Goal: Entertainment & Leisure: Consume media (video, audio)

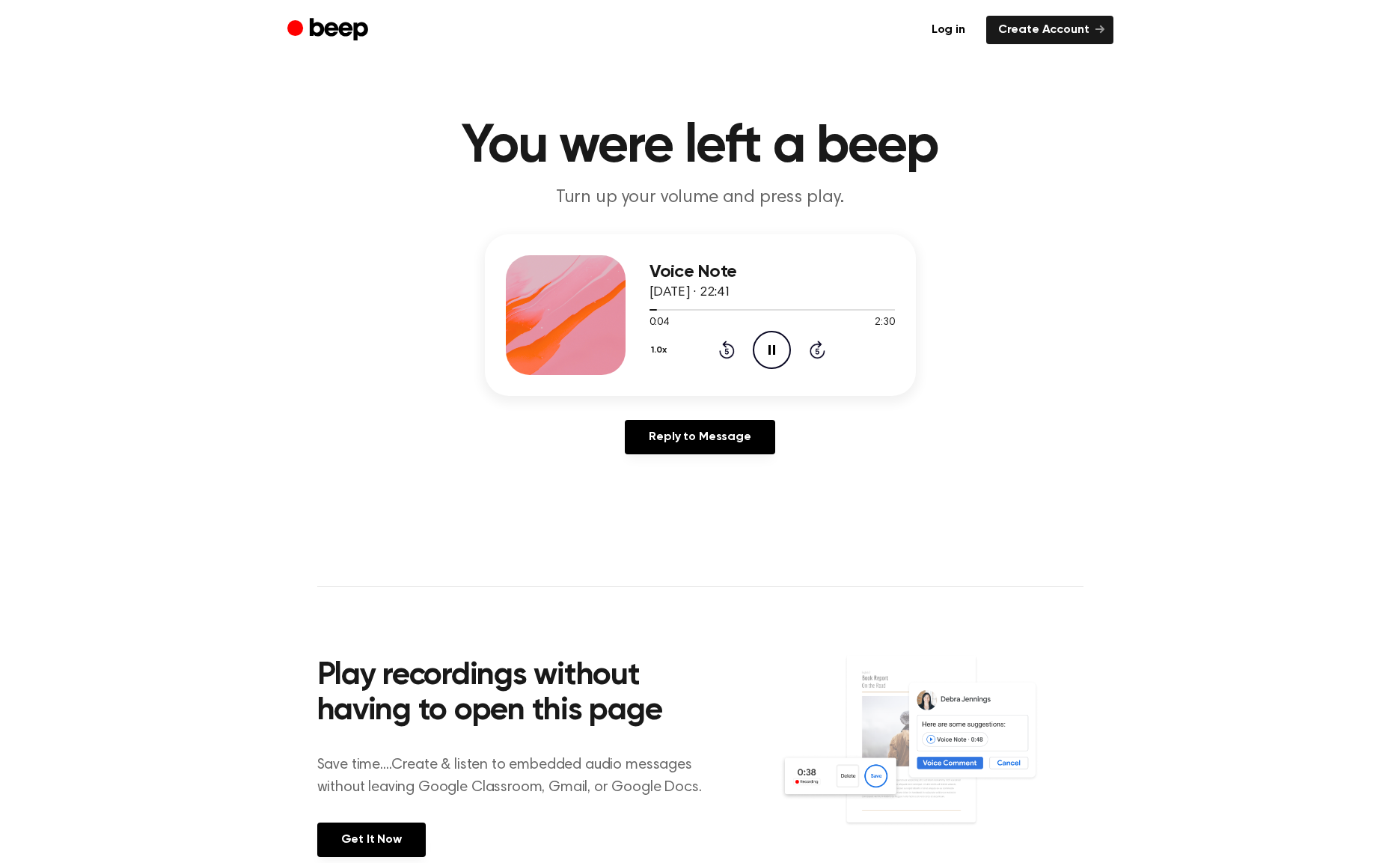
click at [784, 346] on icon "Pause Audio" at bounding box center [772, 350] width 38 height 38
click at [779, 346] on icon "Play Audio" at bounding box center [772, 350] width 38 height 38
click at [788, 353] on icon "Pause Audio" at bounding box center [772, 350] width 38 height 38
